Goal: Information Seeking & Learning: Learn about a topic

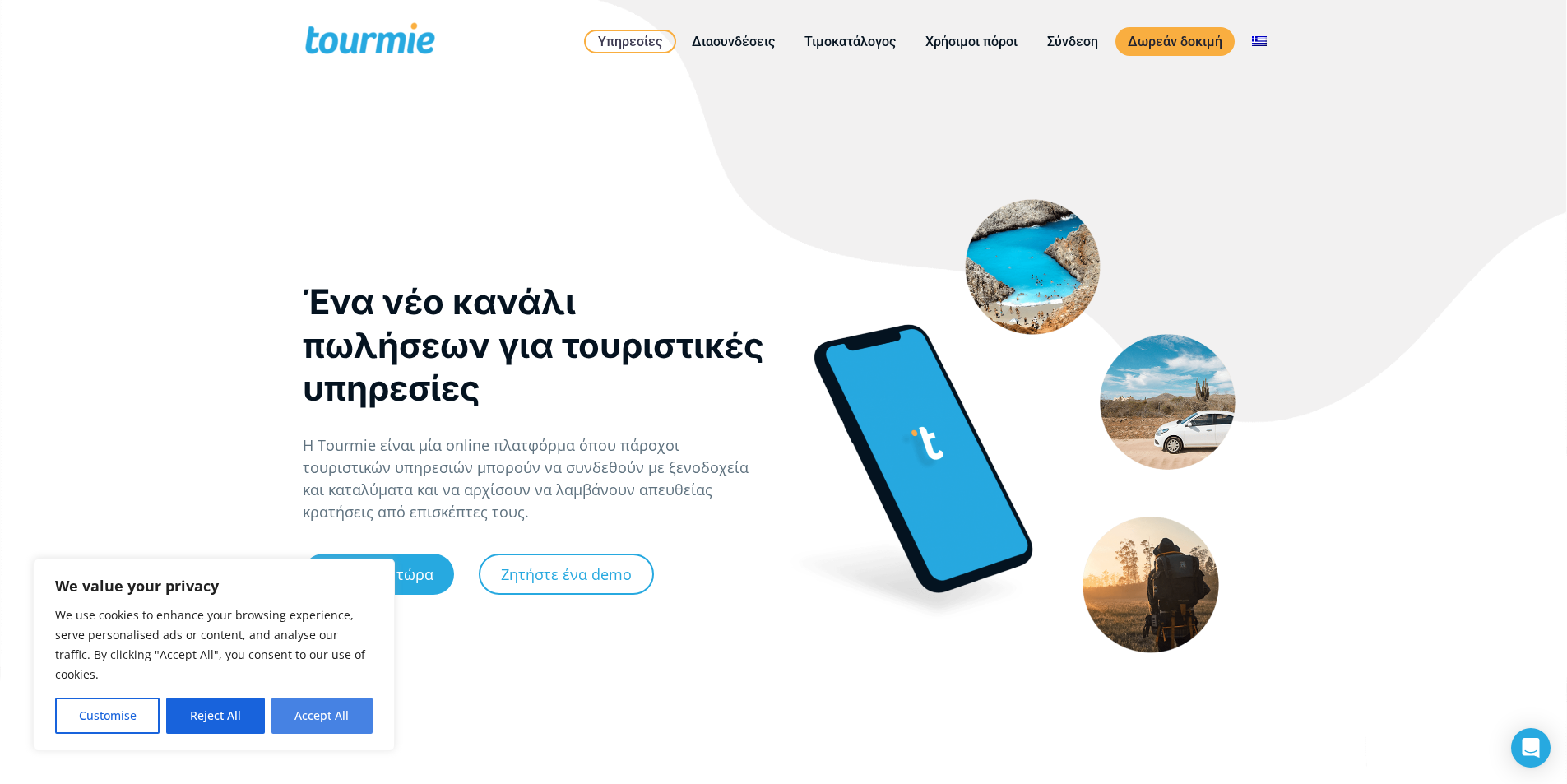
click at [328, 714] on button "Accept All" at bounding box center [322, 715] width 101 height 36
checkbox input "true"
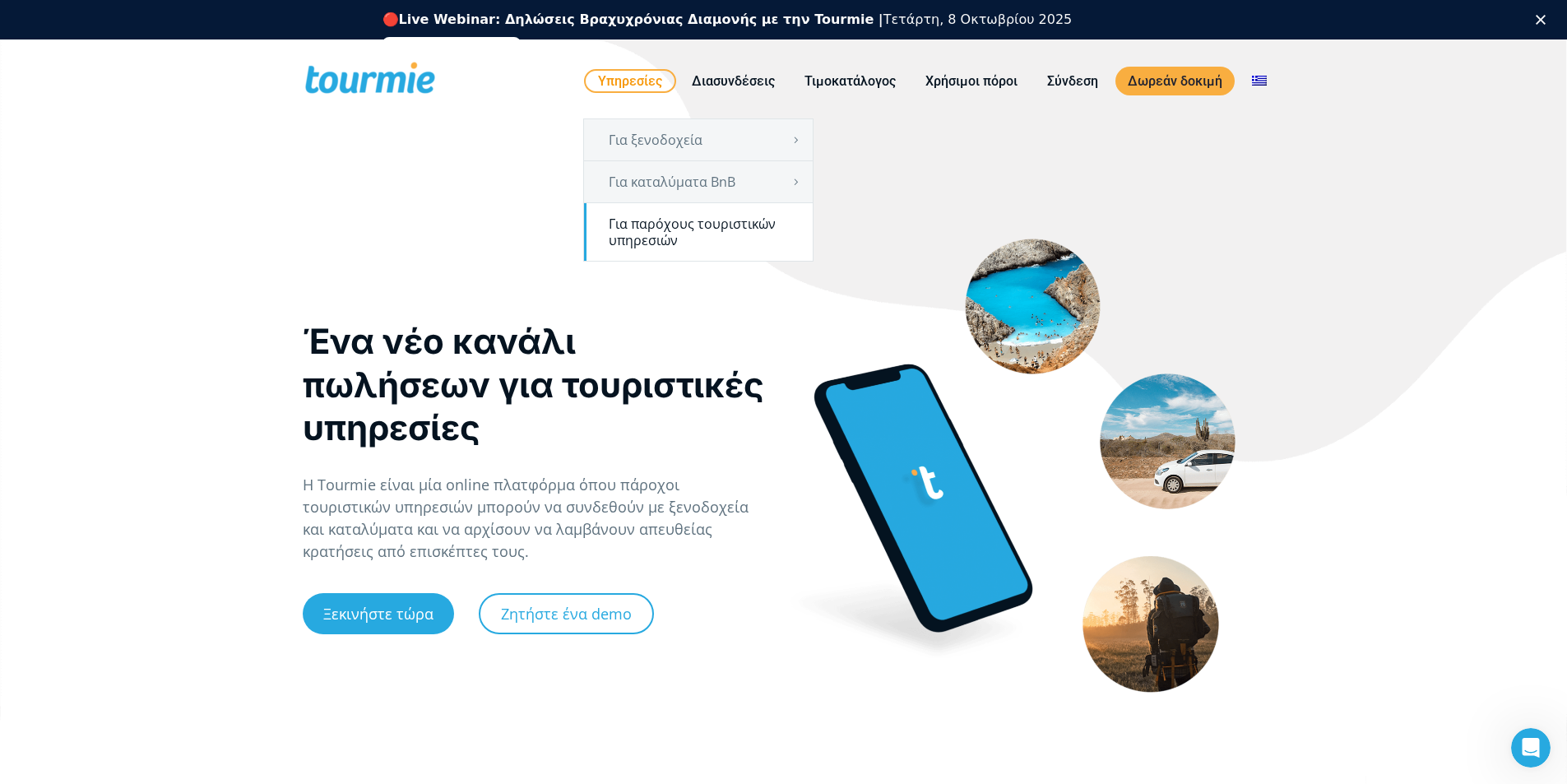
click at [668, 220] on link "Για παρόχους τουριστικών υπηρεσιών" at bounding box center [699, 231] width 229 height 57
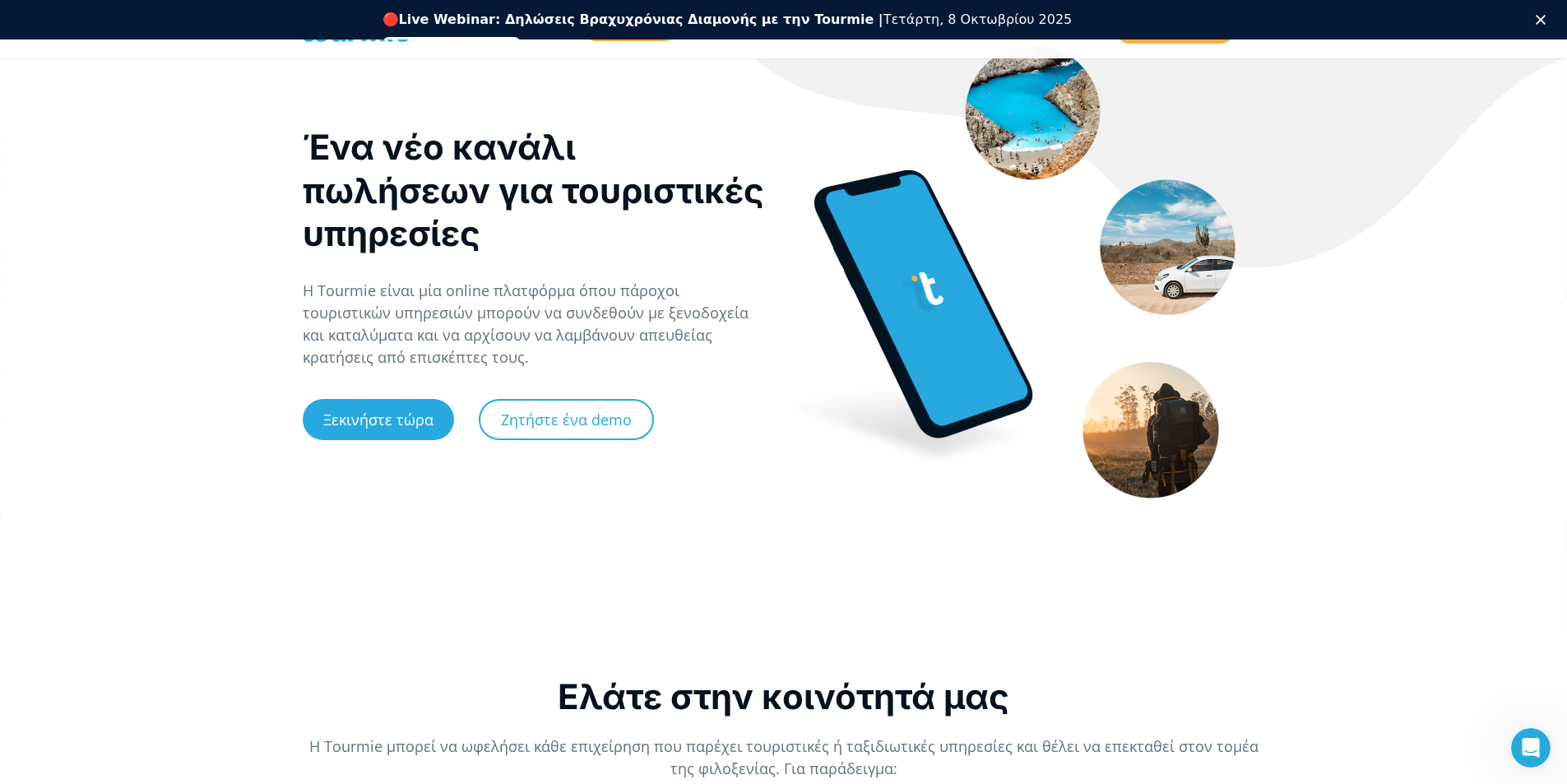
scroll to position [193, 0]
